Goal: Navigation & Orientation: Find specific page/section

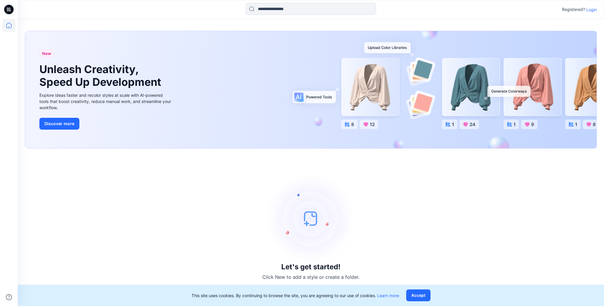
click at [595, 9] on p "Login" at bounding box center [591, 10] width 11 height 6
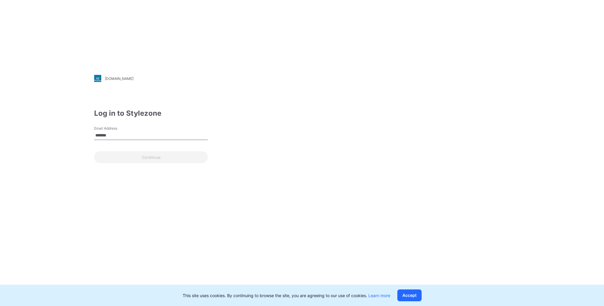
type input "**********"
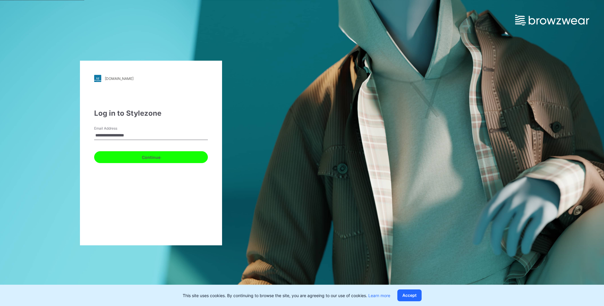
click at [145, 159] on button "Continue" at bounding box center [151, 157] width 114 height 12
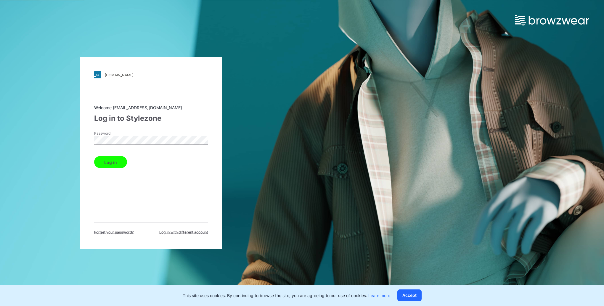
click at [94, 156] on button "Log in" at bounding box center [110, 162] width 33 height 12
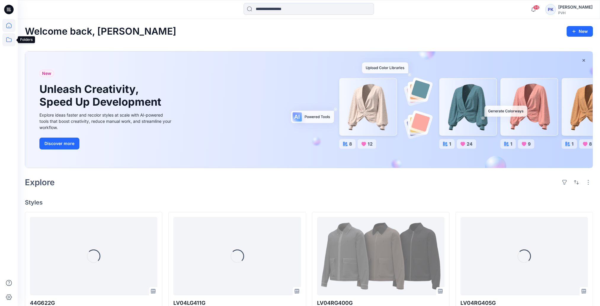
click at [10, 37] on icon at bounding box center [8, 39] width 13 height 13
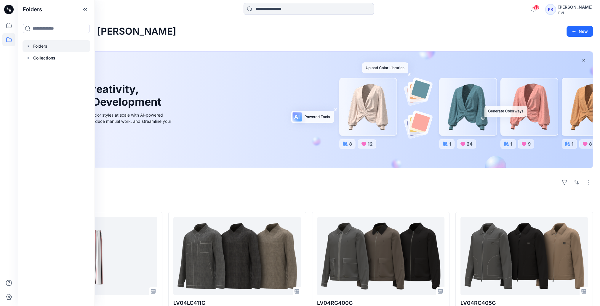
click at [53, 48] on div at bounding box center [57, 46] width 68 height 12
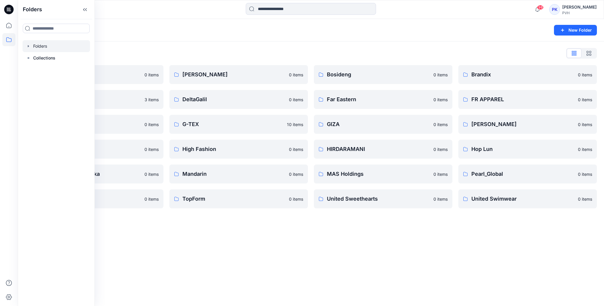
click at [221, 34] on div "Folders New Folder" at bounding box center [311, 30] width 586 height 23
